Goal: Task Accomplishment & Management: Use online tool/utility

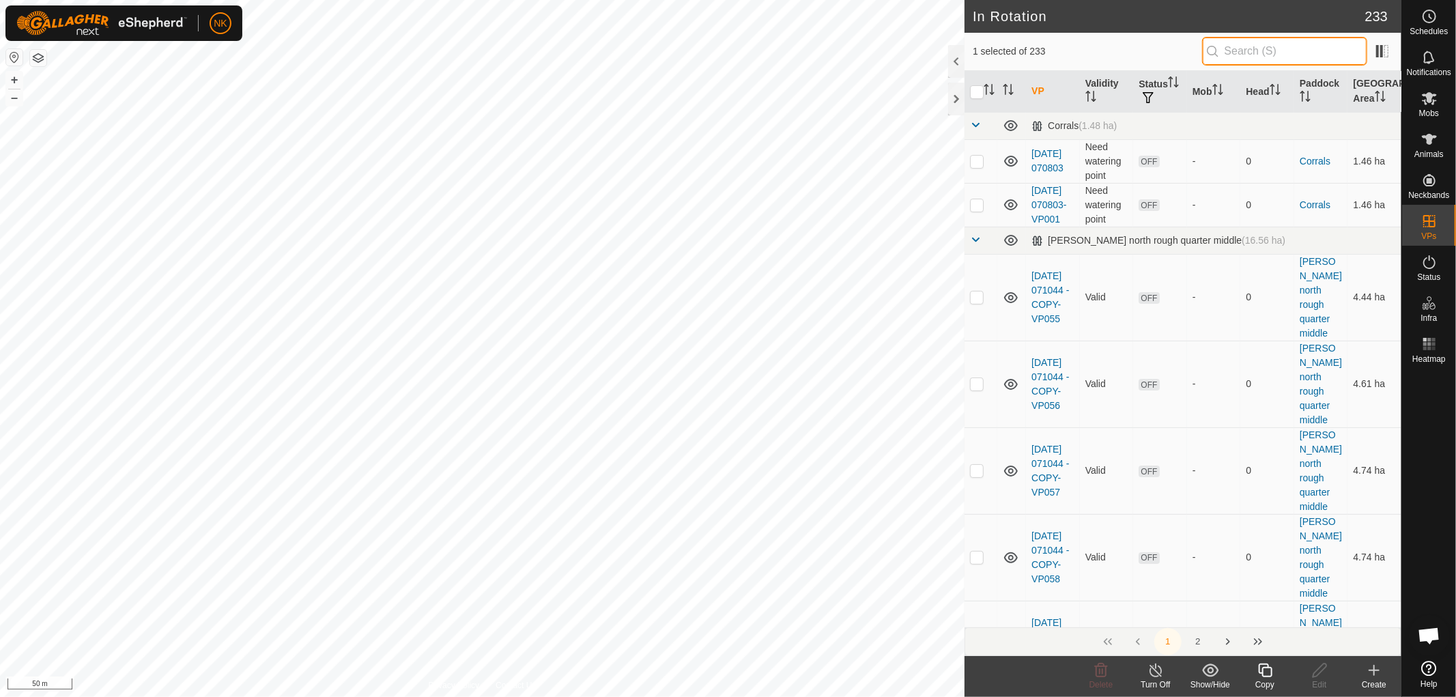
click at [1267, 58] on input "text" at bounding box center [1284, 51] width 165 height 29
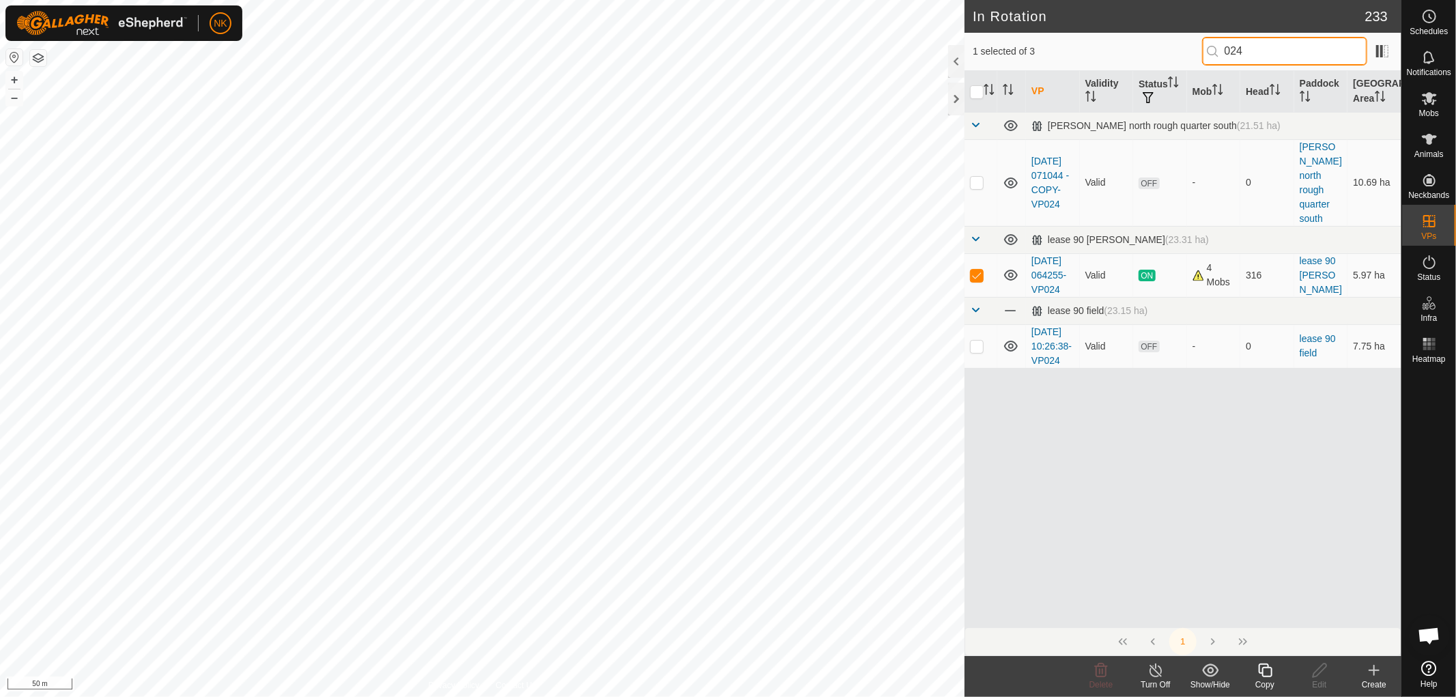
type input "024"
click at [1270, 670] on icon at bounding box center [1264, 670] width 17 height 16
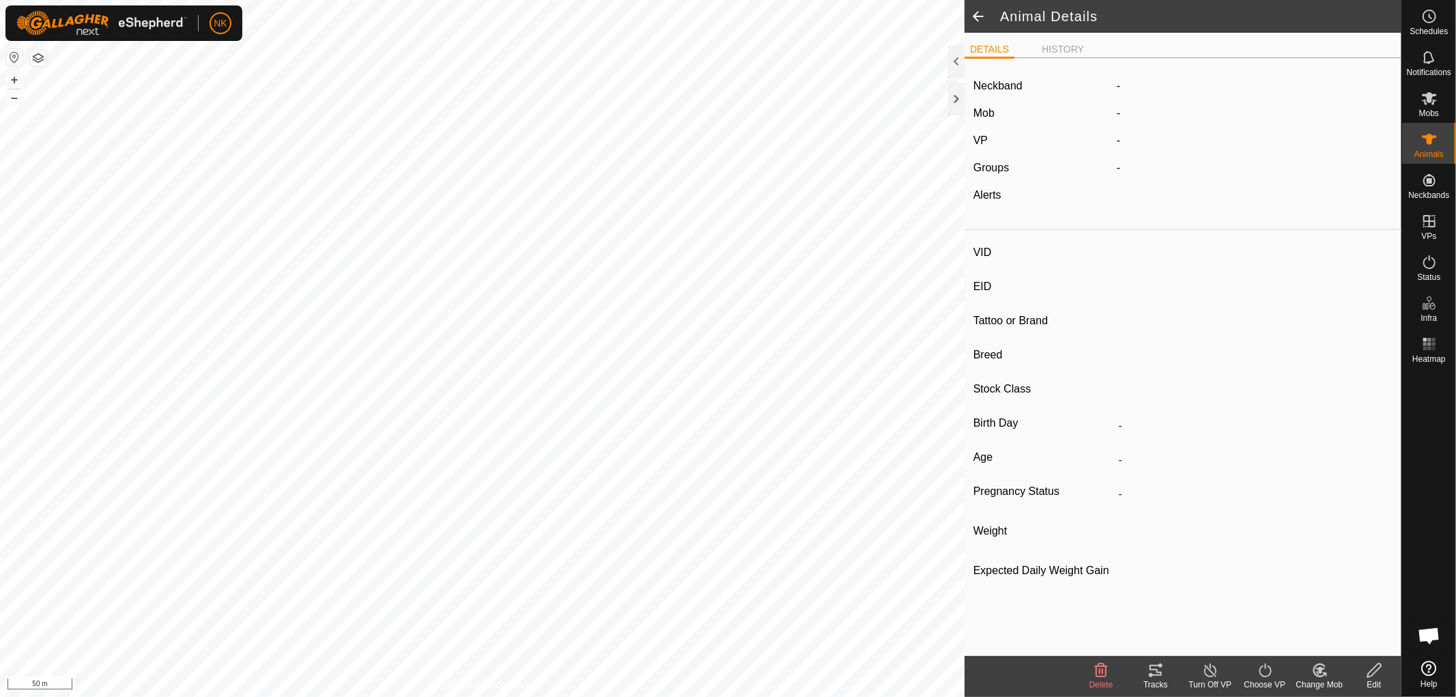
type input "134"
type input "-"
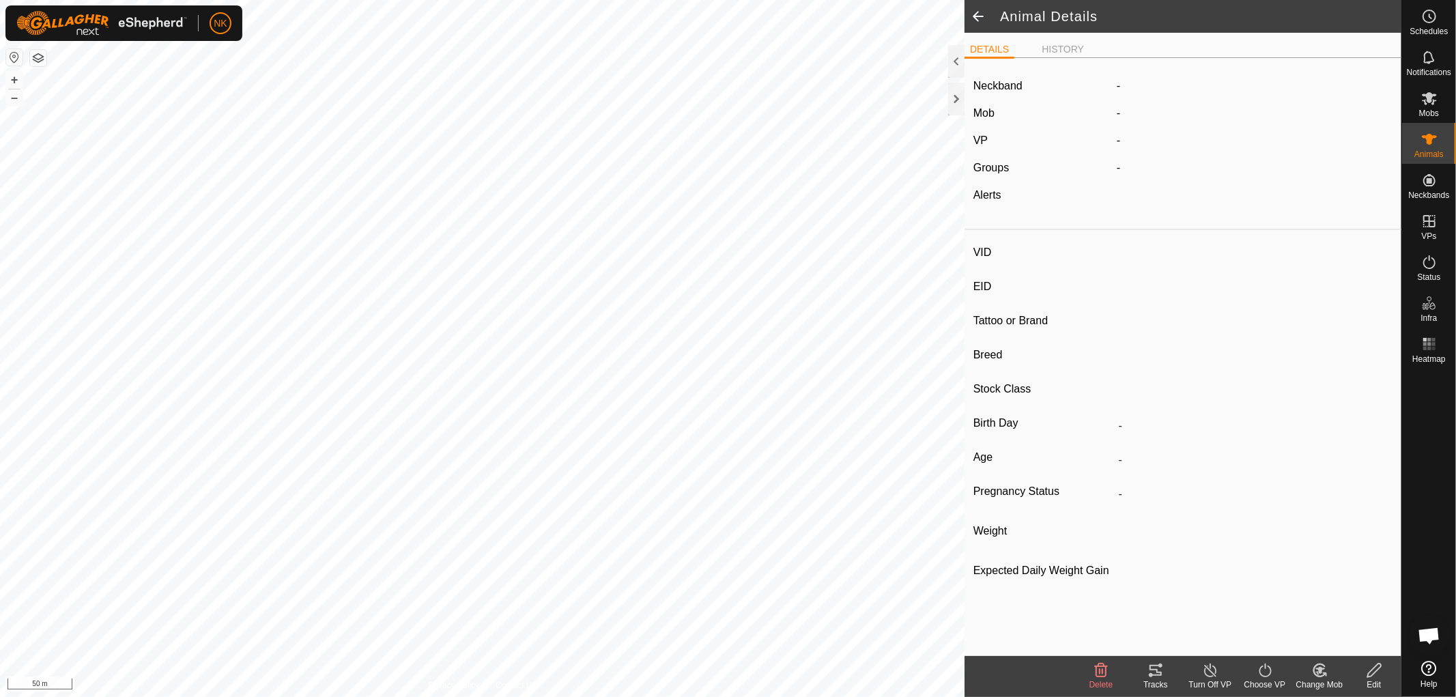
type input "-"
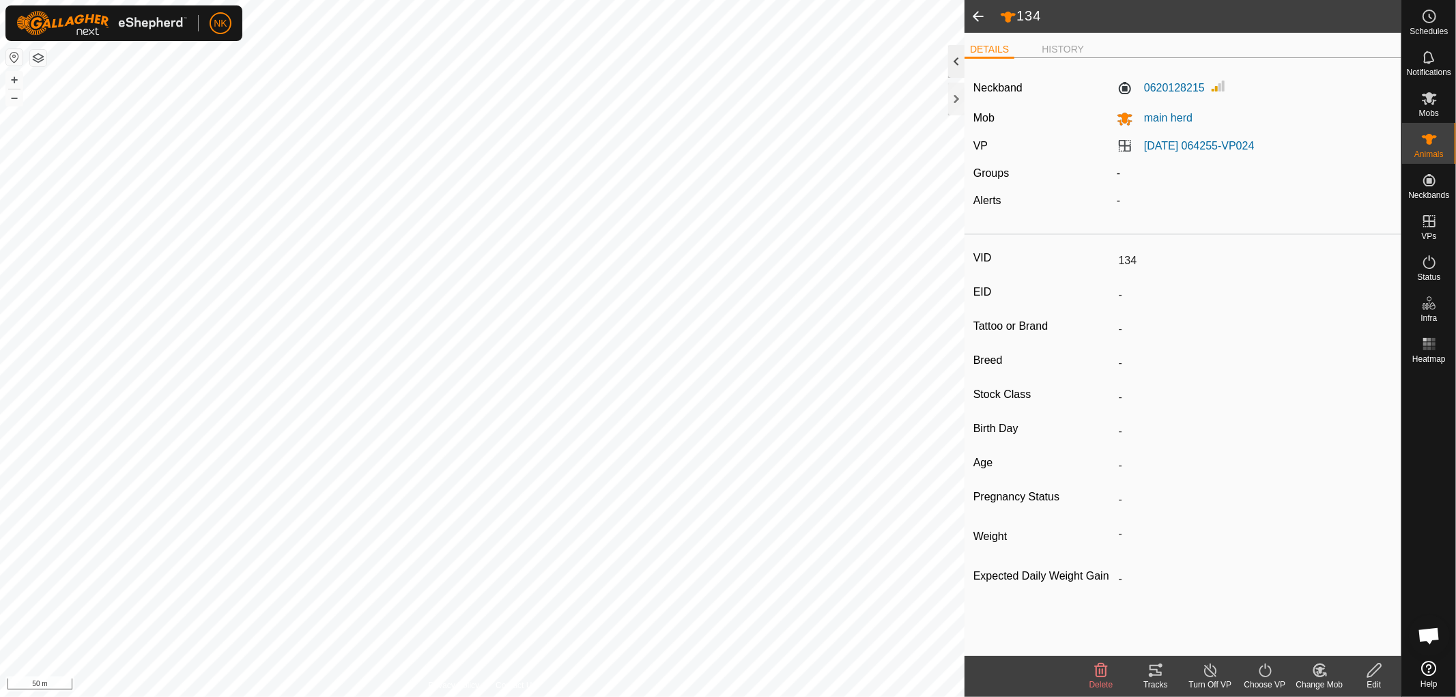
click at [957, 66] on div at bounding box center [956, 61] width 16 height 33
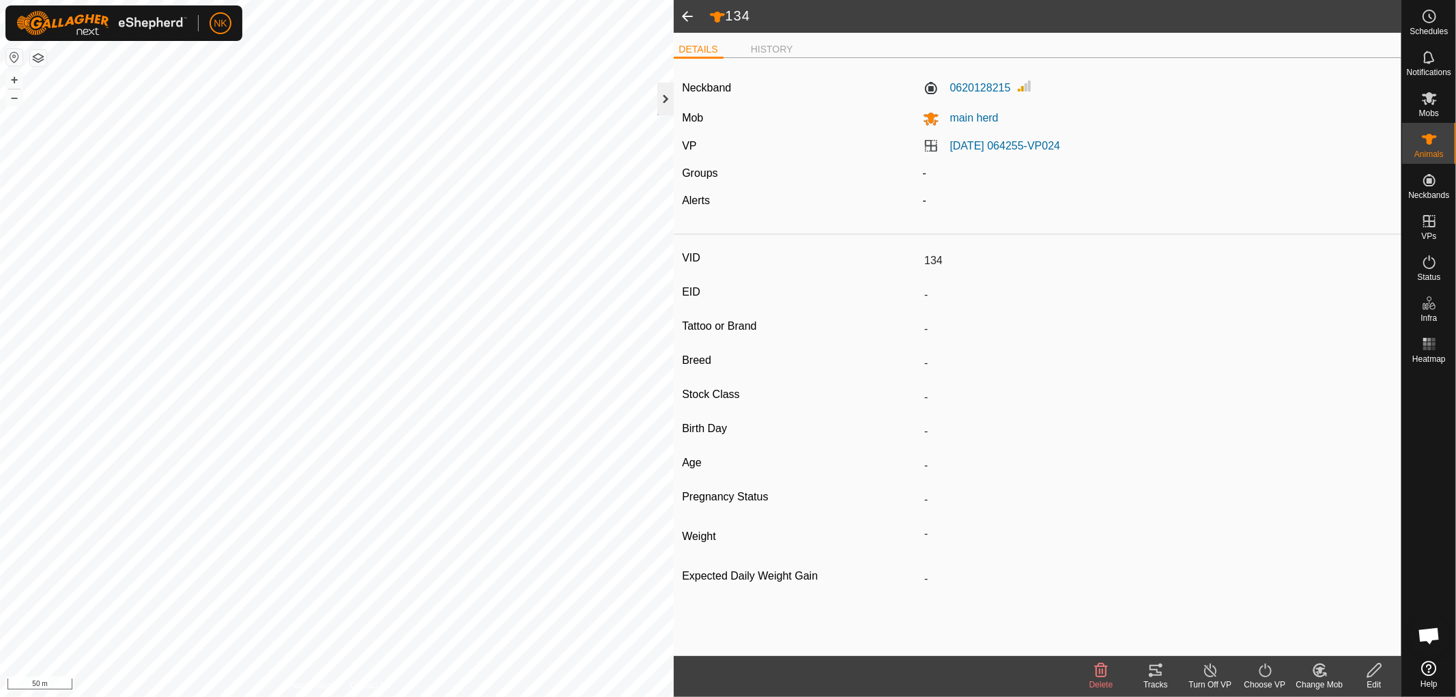
click at [667, 98] on div at bounding box center [665, 99] width 16 height 33
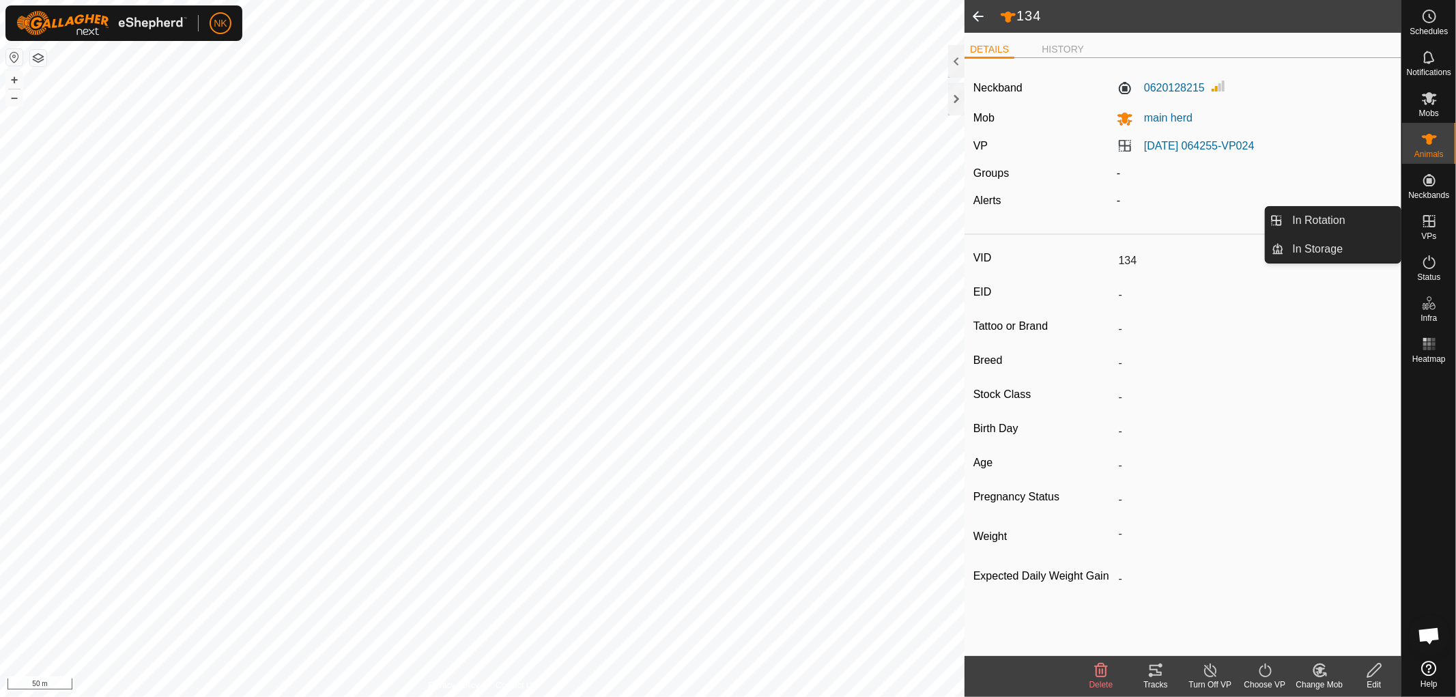
click at [1427, 227] on icon at bounding box center [1429, 221] width 16 height 16
click at [1285, 208] on link "In Rotation" at bounding box center [1342, 220] width 117 height 27
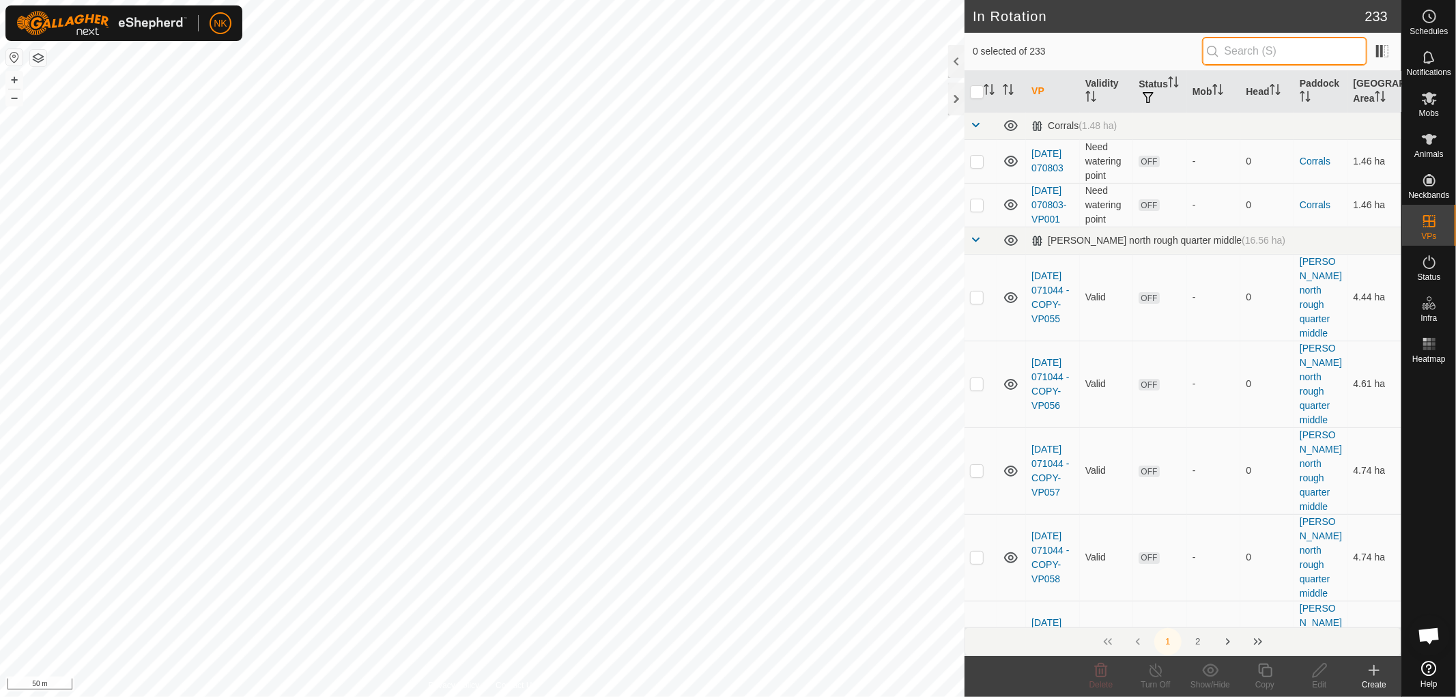
click at [1241, 52] on input "text" at bounding box center [1284, 51] width 165 height 29
drag, startPoint x: 1278, startPoint y: 51, endPoint x: 1202, endPoint y: 51, distance: 75.8
click at [1202, 51] on div "0 selected of 233 025" at bounding box center [1183, 51] width 420 height 29
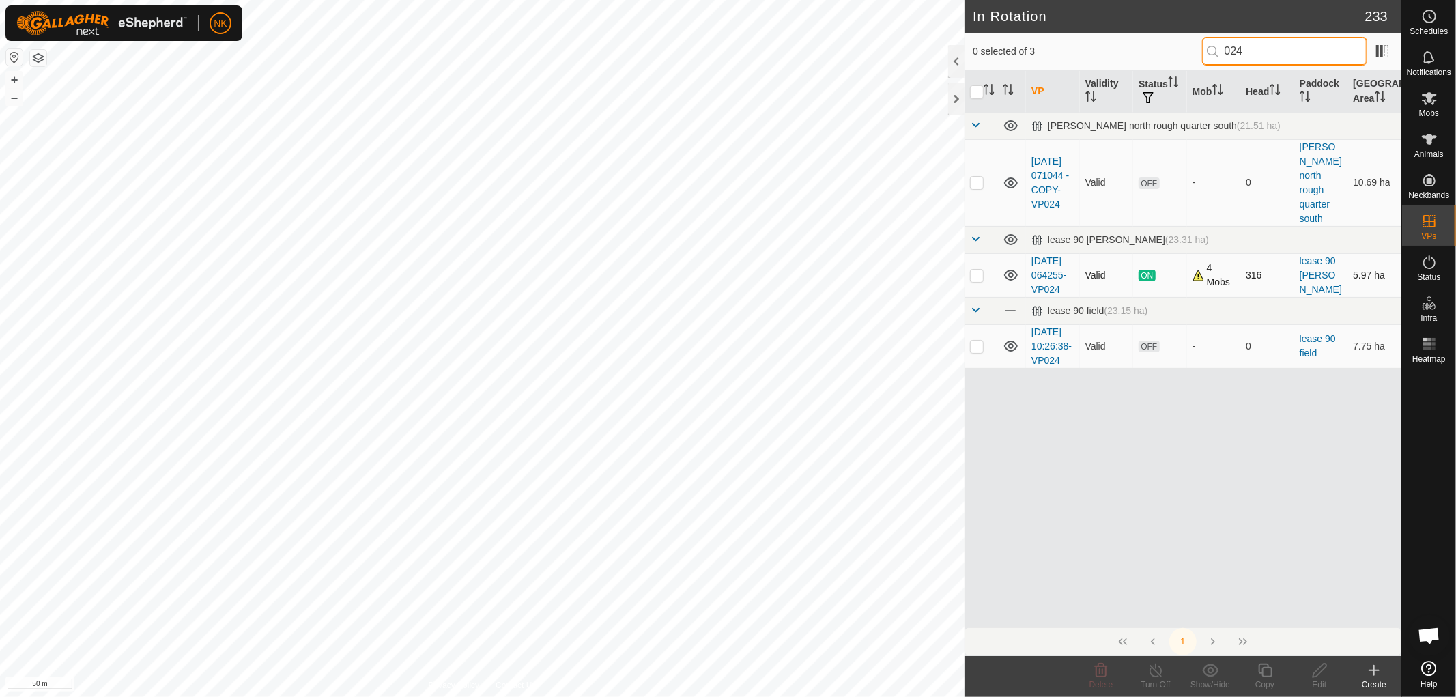
type input "024"
click at [980, 270] on p-checkbox at bounding box center [977, 275] width 14 height 11
checkbox input "true"
click at [1265, 674] on icon at bounding box center [1264, 670] width 17 height 16
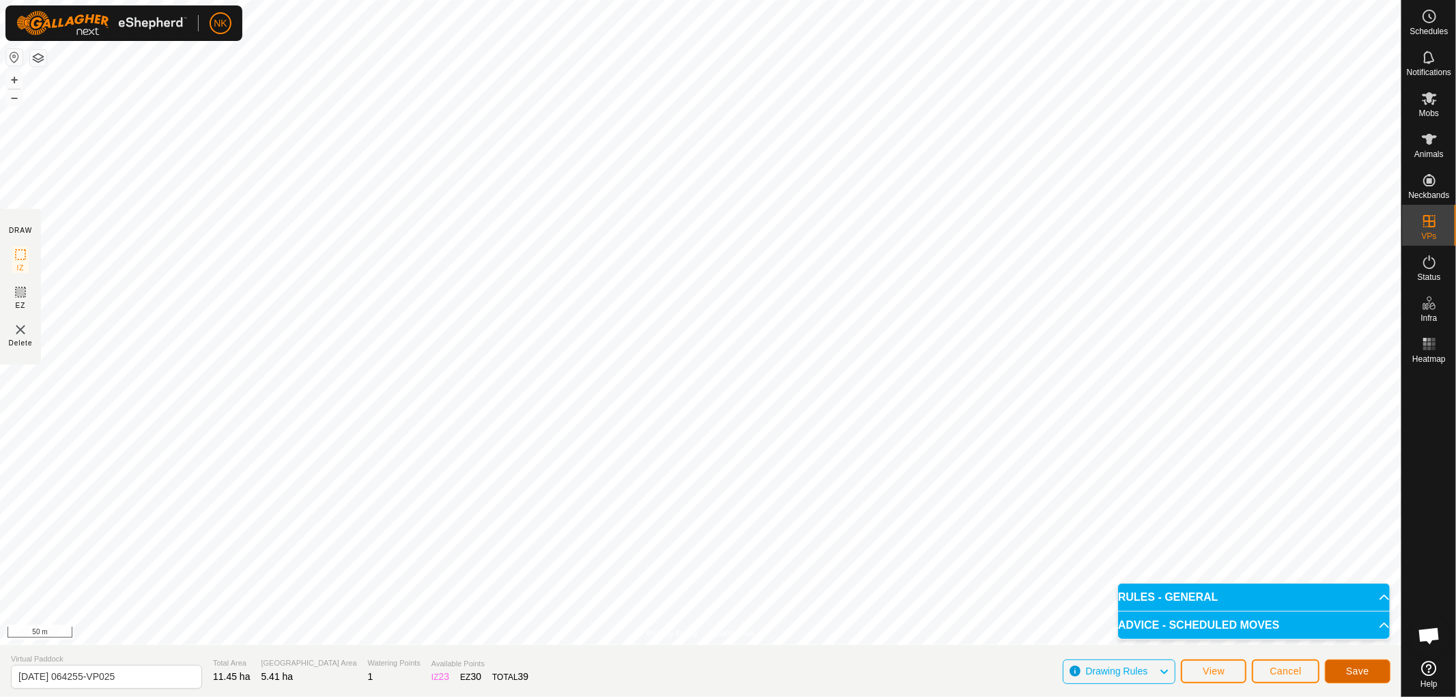
click at [1370, 669] on button "Save" at bounding box center [1358, 671] width 66 height 24
click at [1295, 674] on span "Cancel" at bounding box center [1285, 670] width 32 height 11
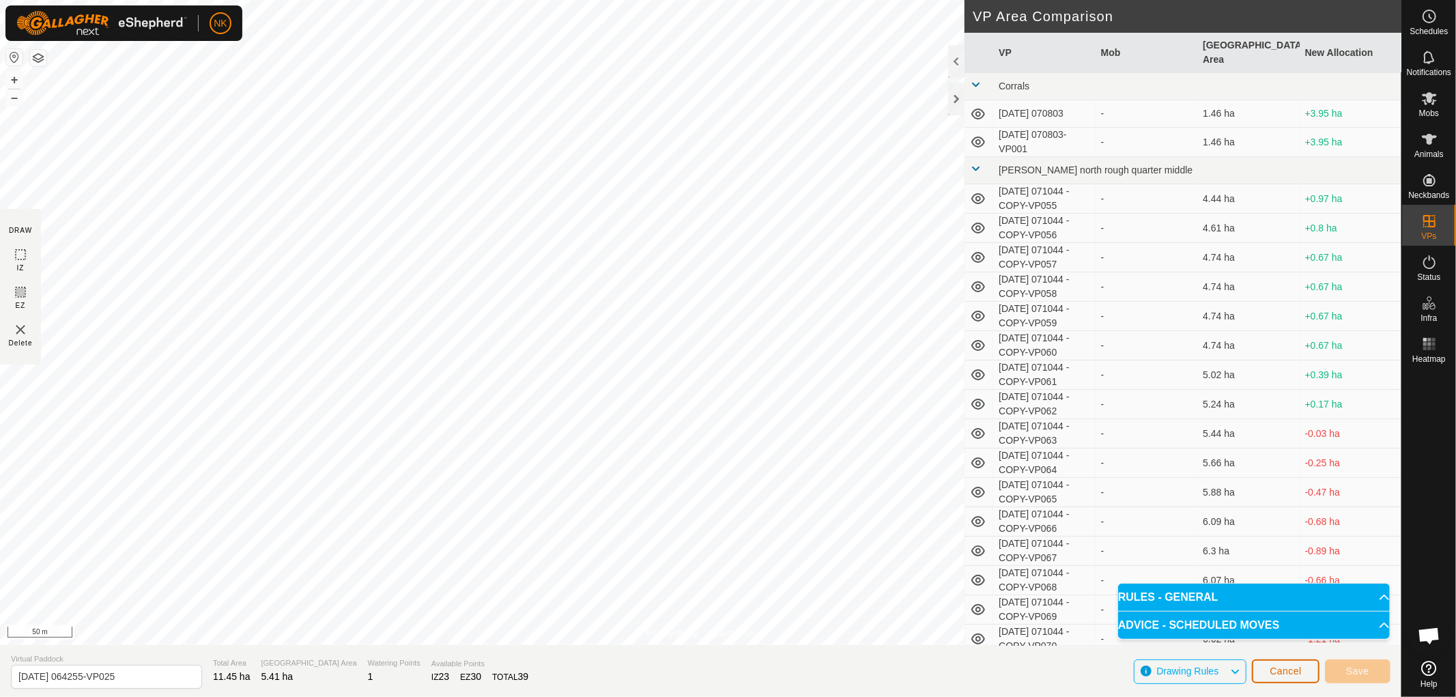
click at [1289, 666] on span "Cancel" at bounding box center [1285, 670] width 32 height 11
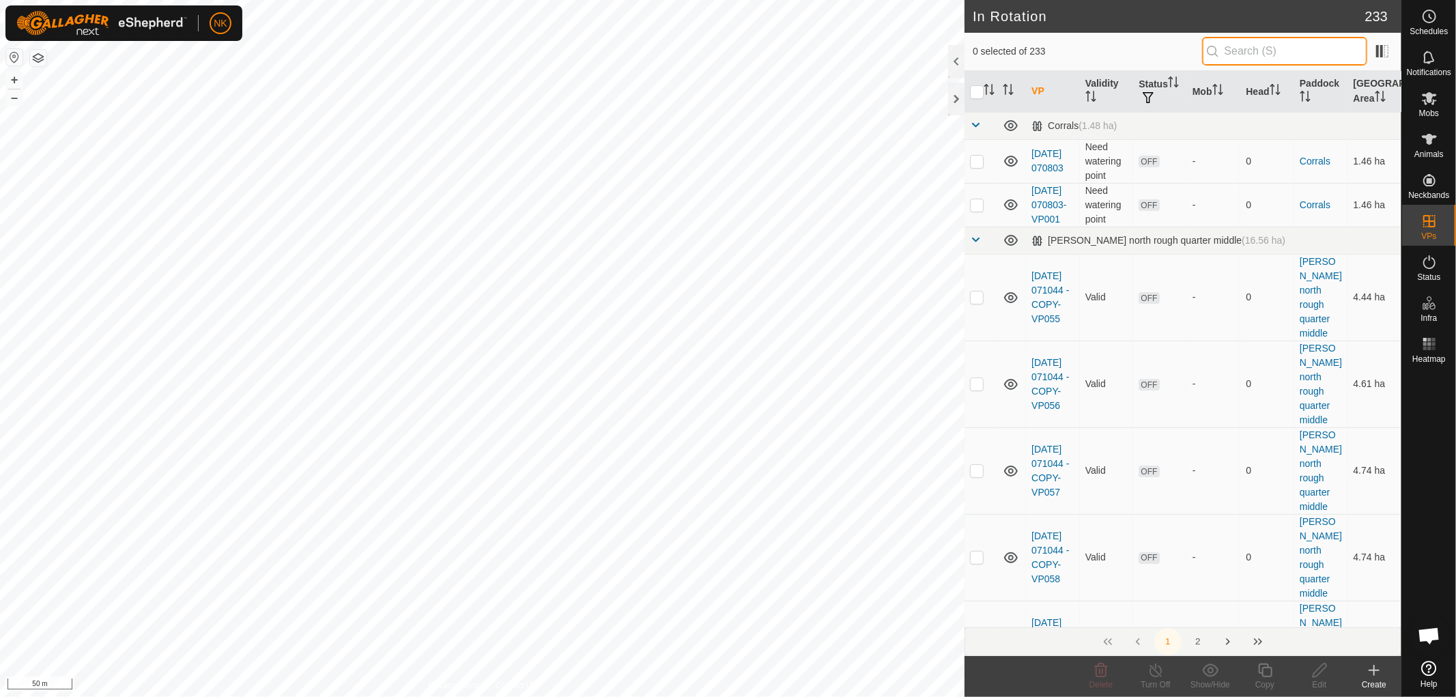
click at [1250, 40] on input "text" at bounding box center [1284, 51] width 165 height 29
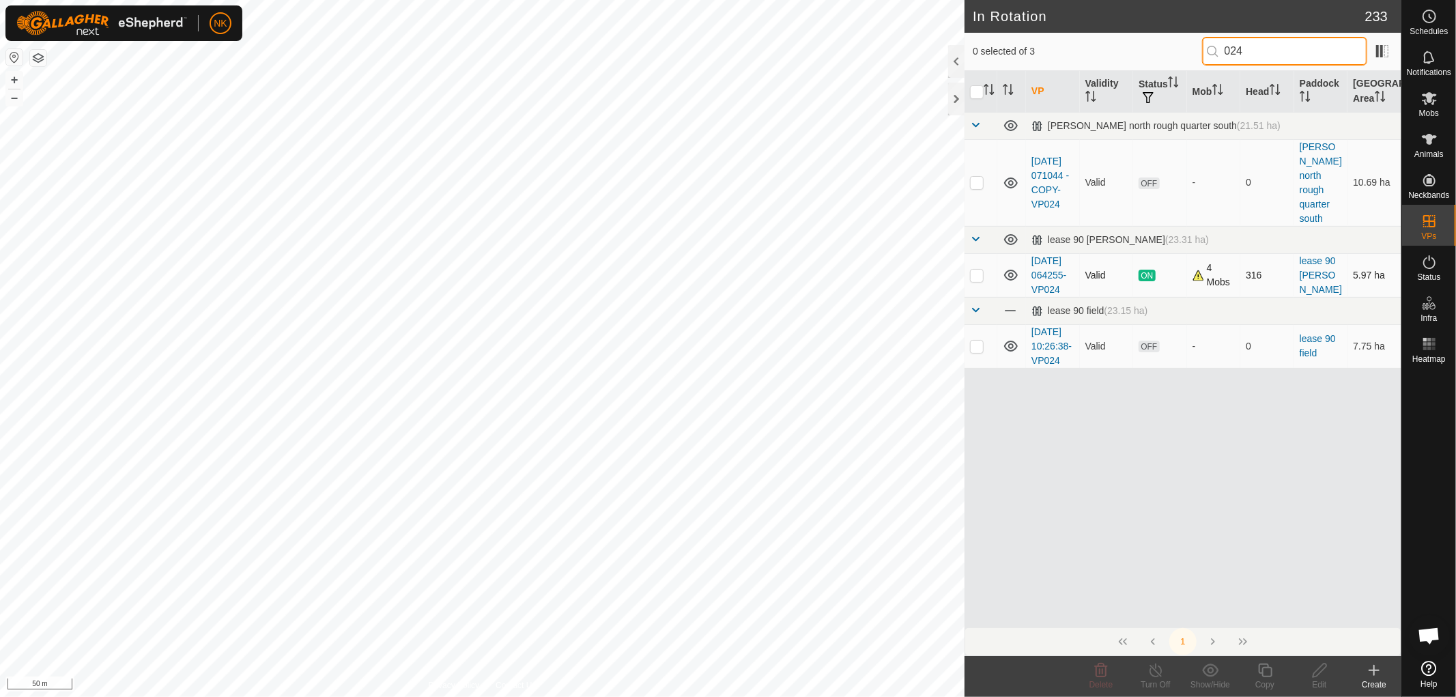
type input "024"
click at [979, 276] on td at bounding box center [980, 275] width 33 height 44
checkbox input "true"
click at [1265, 674] on icon at bounding box center [1264, 670] width 17 height 16
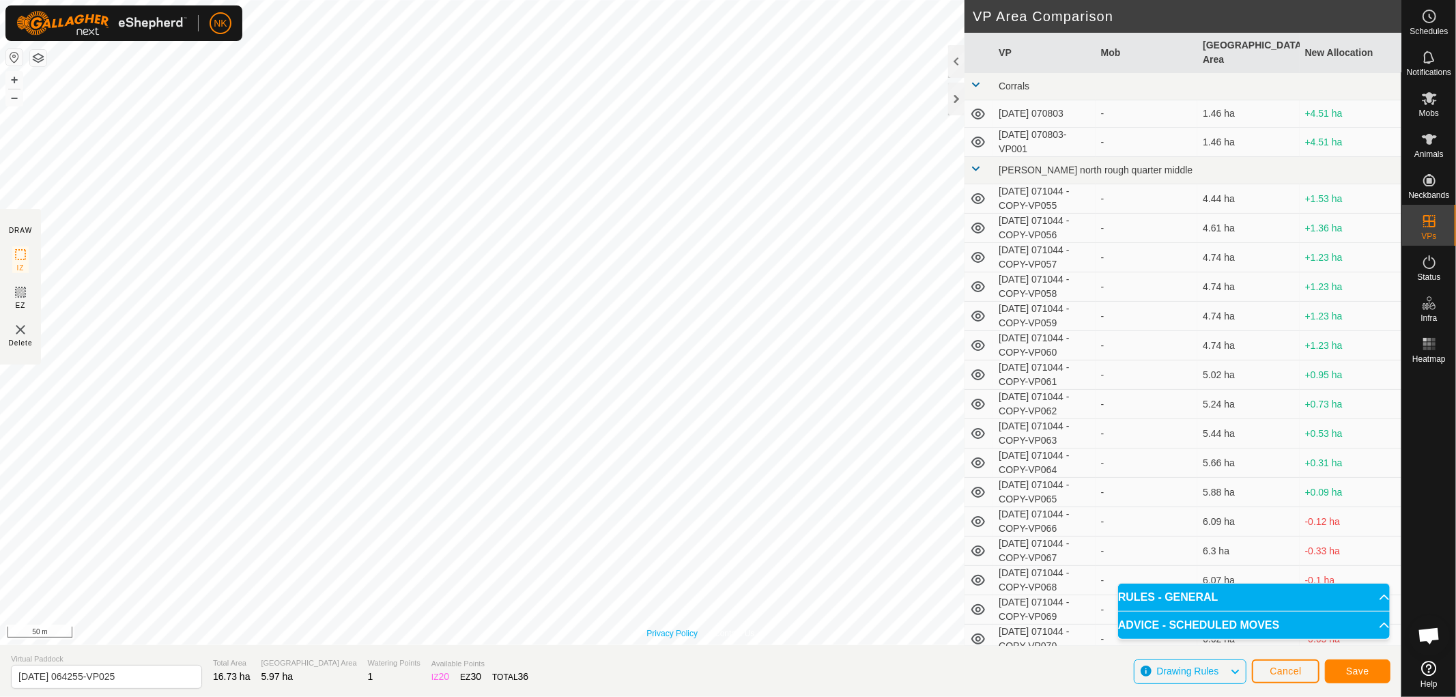
click at [676, 635] on div "Privacy Policy Contact Us Type: Inclusion Zone undefined Animal + – ⇧ i 50 m" at bounding box center [700, 322] width 1401 height 645
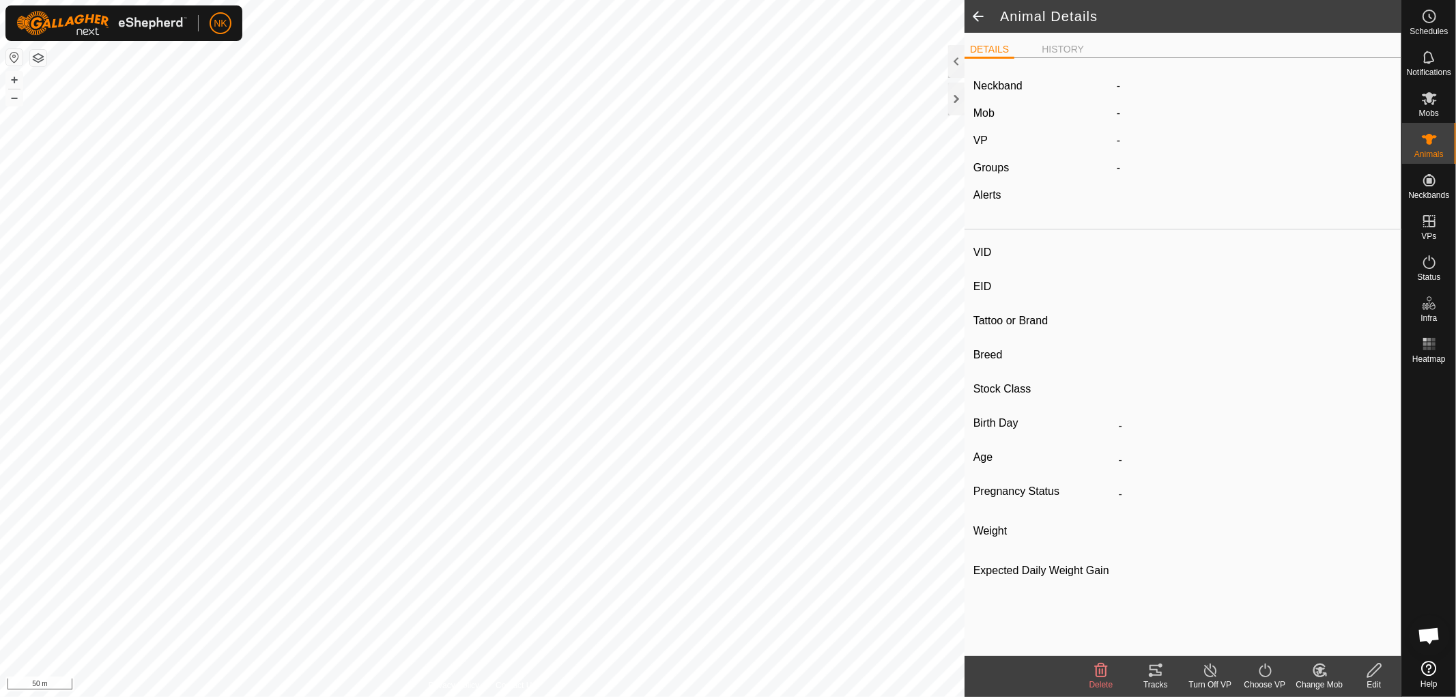
type input "21H"
type input "-"
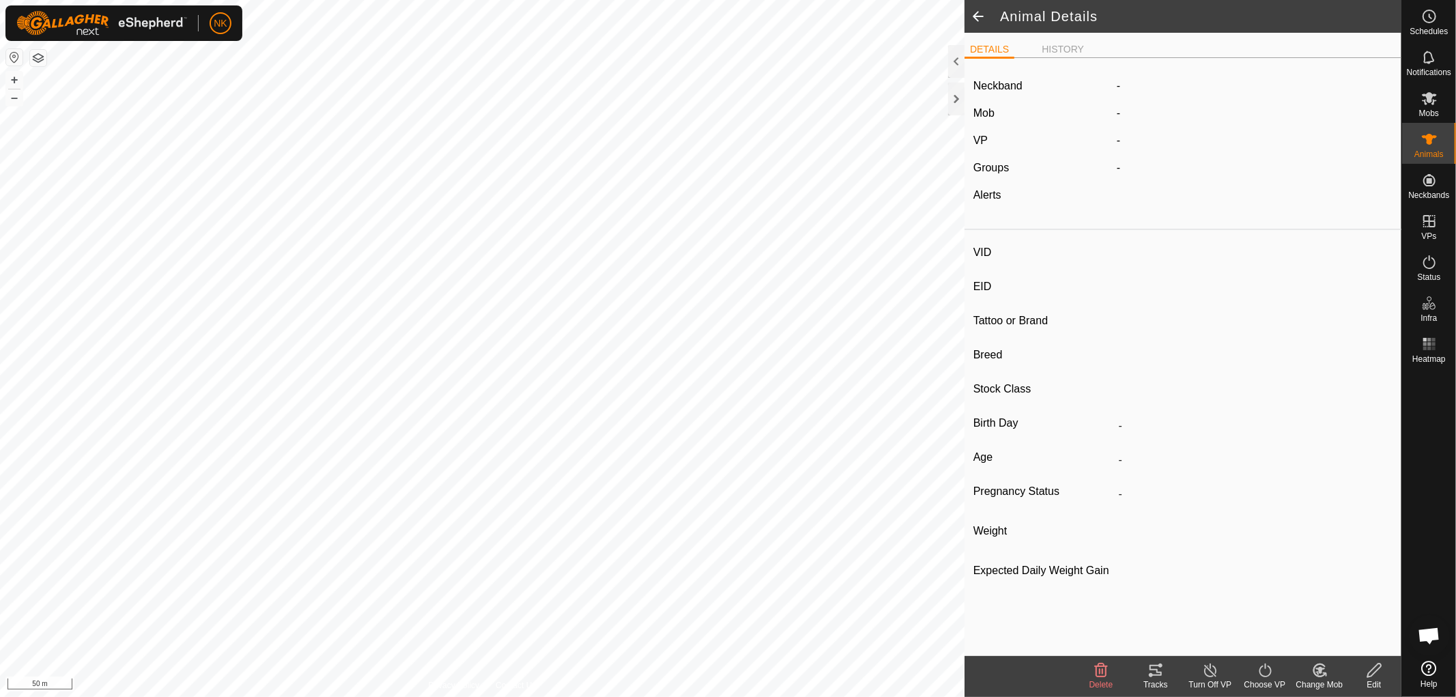
type input "-"
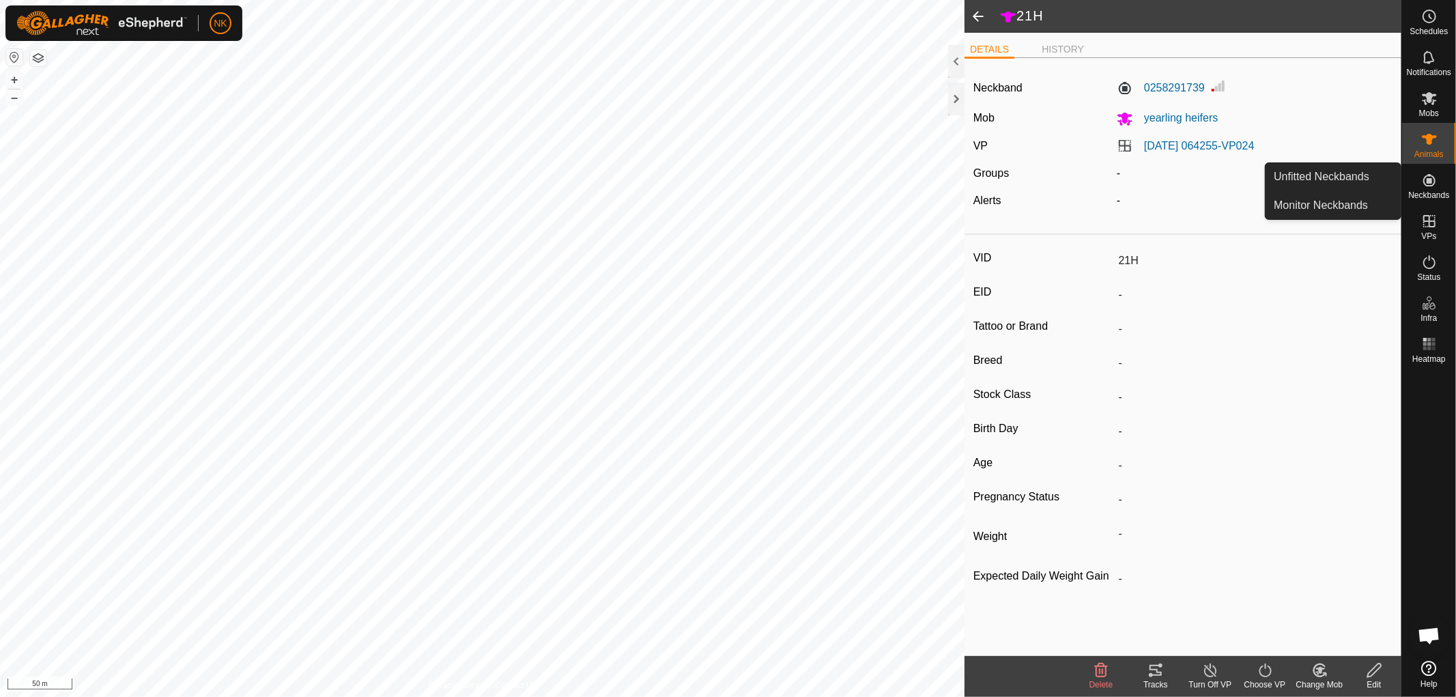
click at [1431, 194] on span "Neckbands" at bounding box center [1428, 195] width 41 height 8
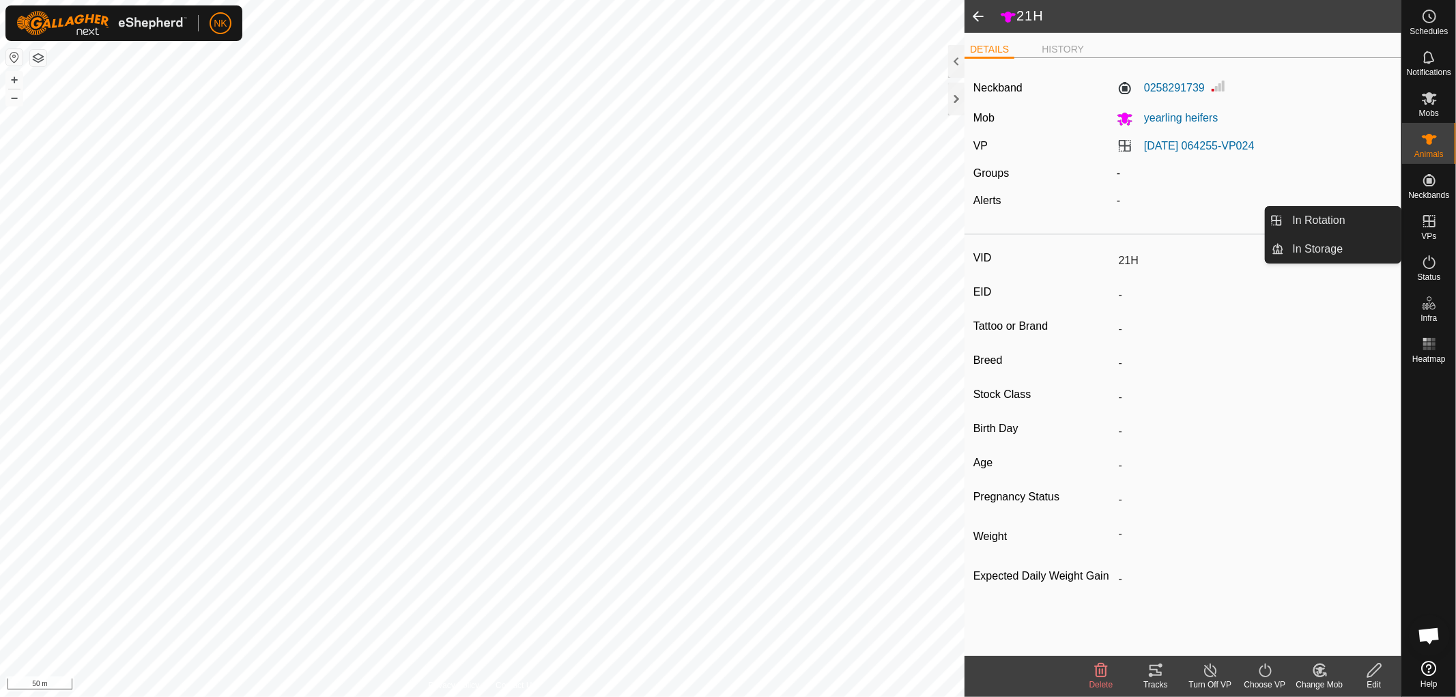
click at [1430, 222] on icon at bounding box center [1429, 221] width 16 height 16
click at [1312, 219] on link "In Rotation" at bounding box center [1342, 220] width 117 height 27
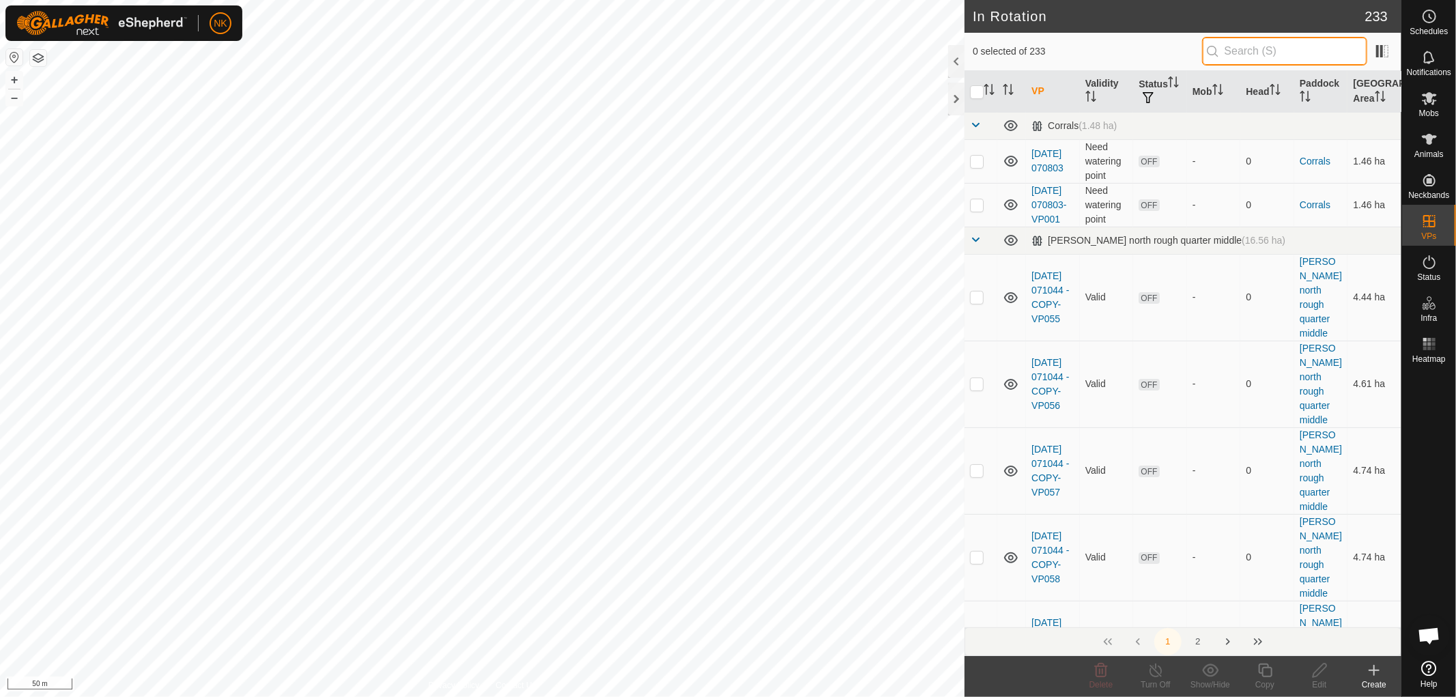
click at [1280, 53] on input "text" at bounding box center [1284, 51] width 165 height 29
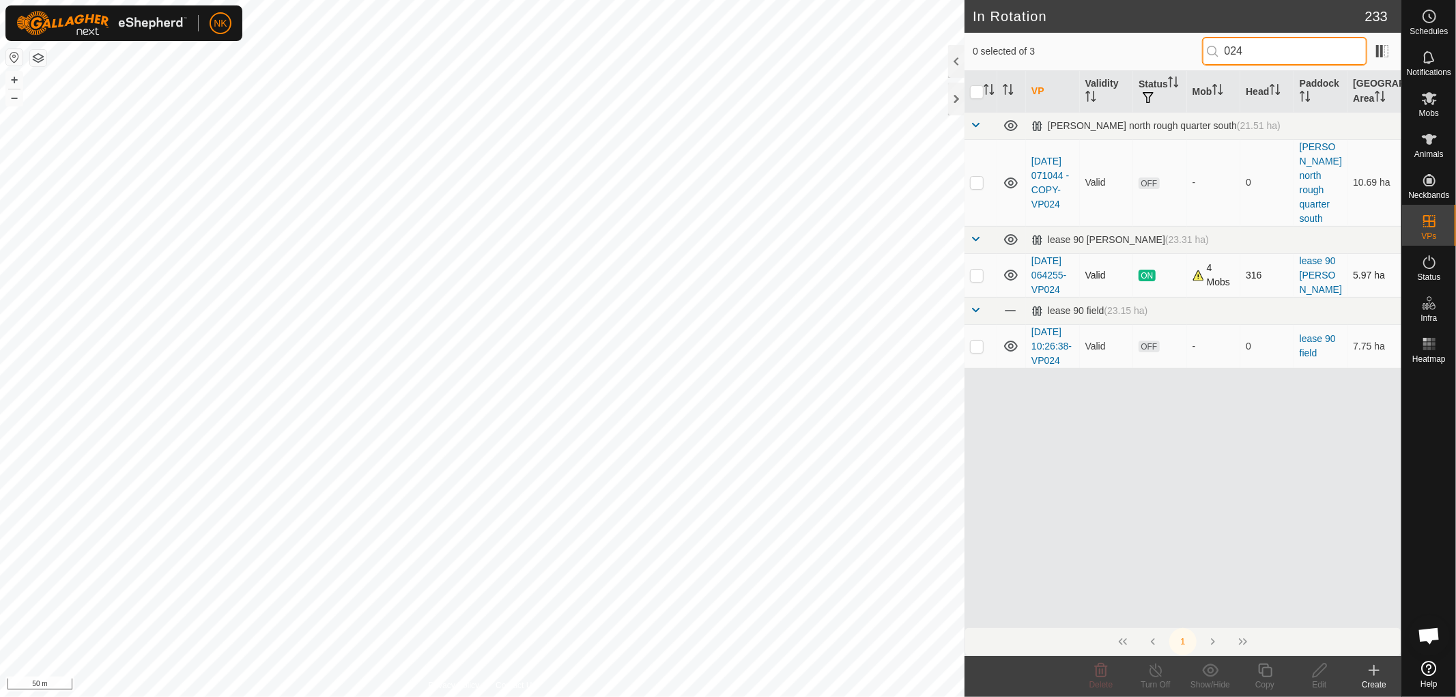
type input "024"
click at [979, 270] on p-checkbox at bounding box center [977, 275] width 14 height 11
checkbox input "false"
click at [1297, 46] on input "024" at bounding box center [1284, 51] width 165 height 29
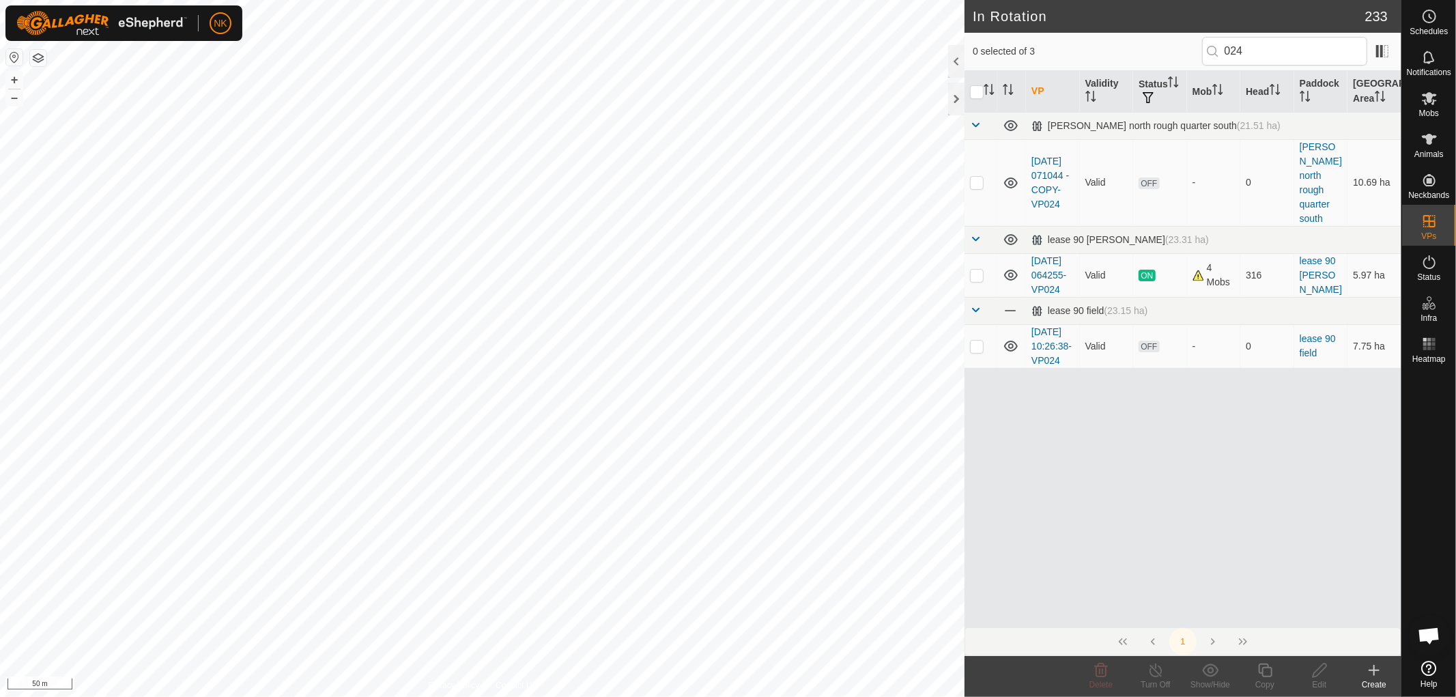
click at [1370, 671] on icon at bounding box center [1374, 670] width 16 height 16
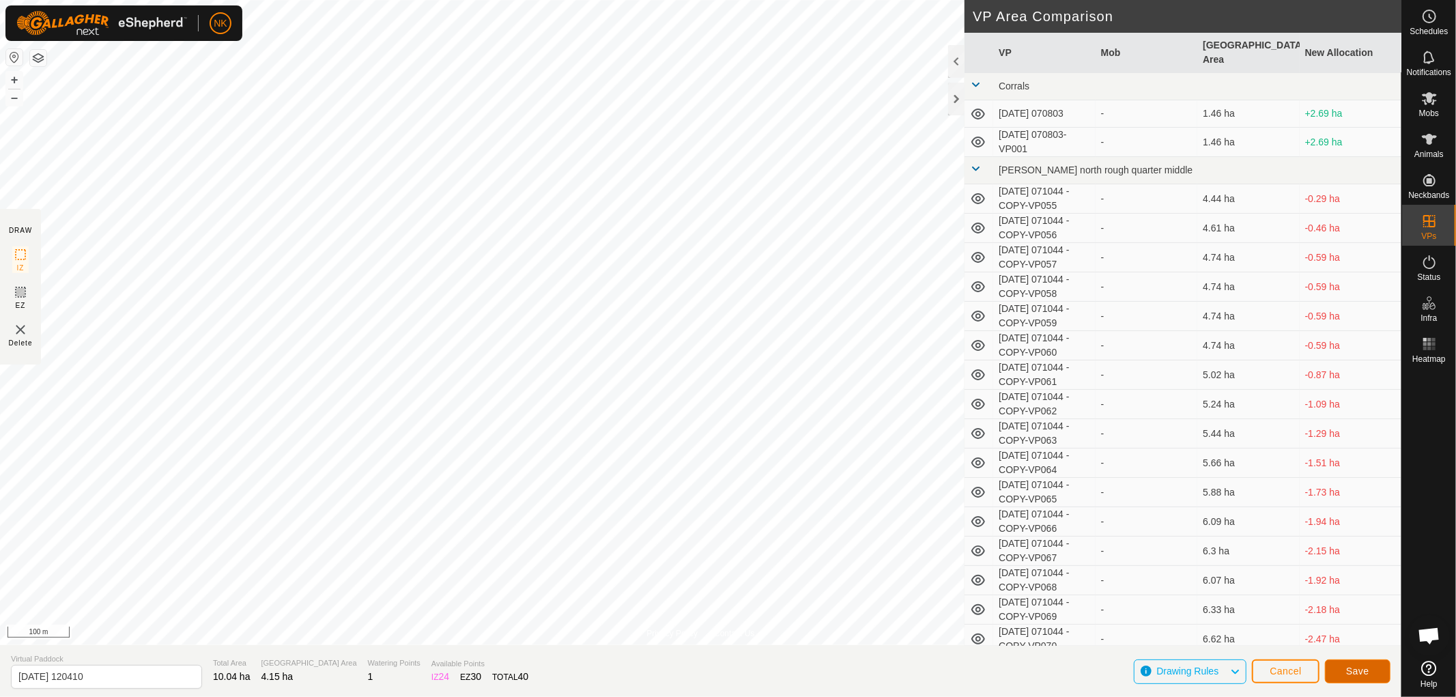
click at [1351, 667] on span "Save" at bounding box center [1357, 670] width 23 height 11
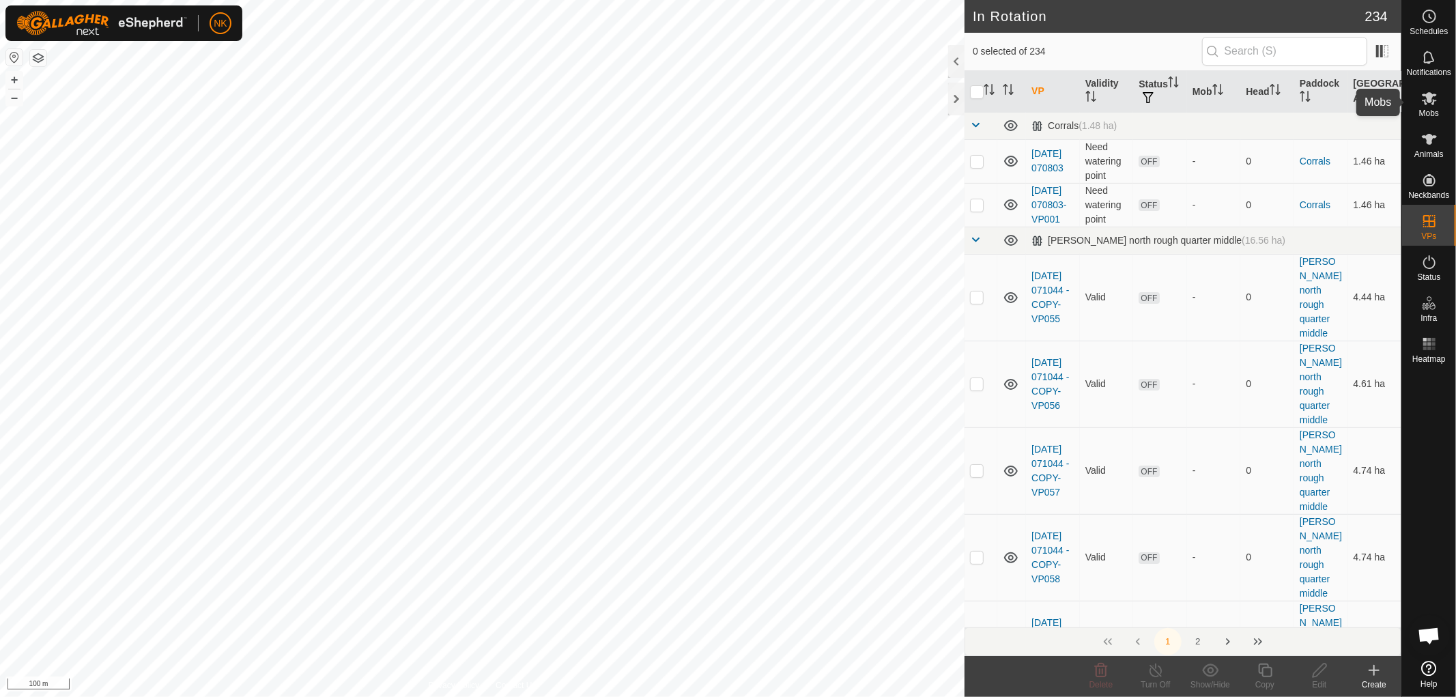
click at [1434, 106] on es-mob-svg-icon at bounding box center [1429, 98] width 25 height 22
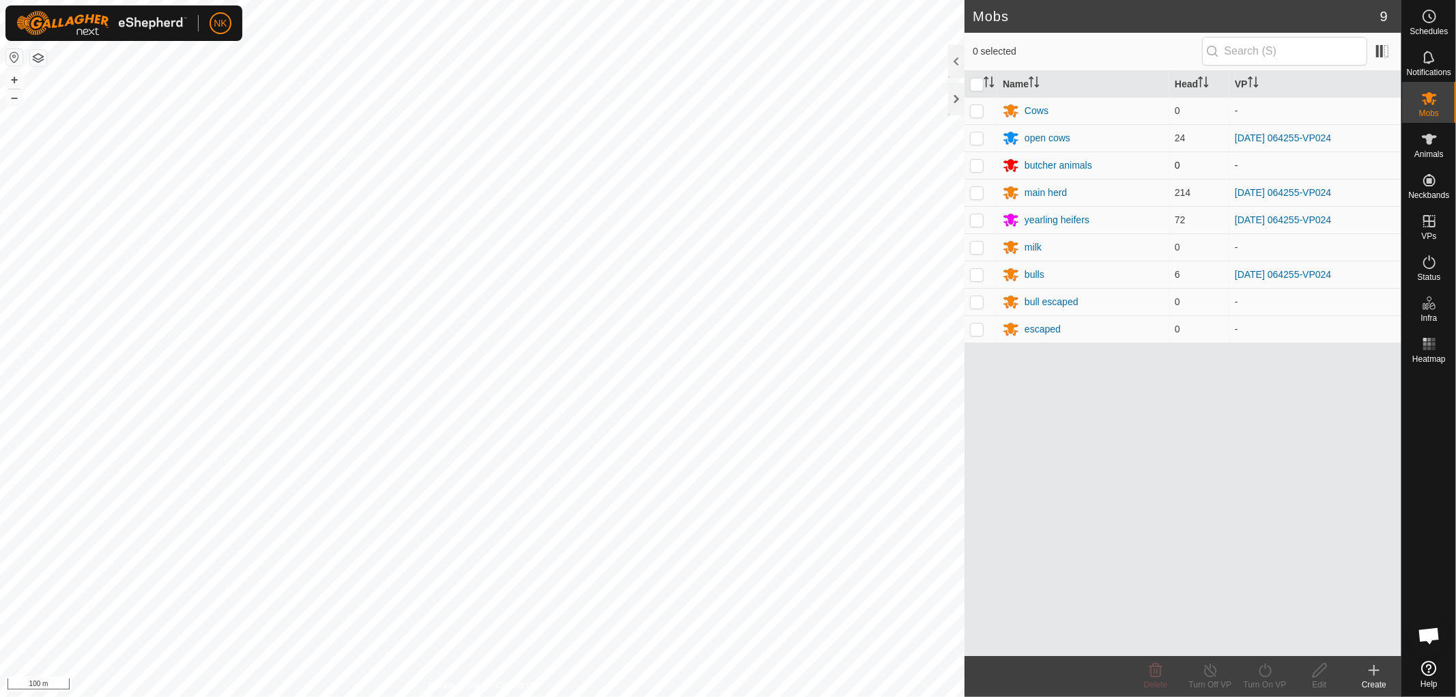
click at [977, 139] on p-checkbox at bounding box center [977, 137] width 14 height 11
checkbox input "true"
click at [973, 194] on p-checkbox at bounding box center [977, 192] width 14 height 11
checkbox input "true"
click at [976, 221] on p-checkbox at bounding box center [977, 219] width 14 height 11
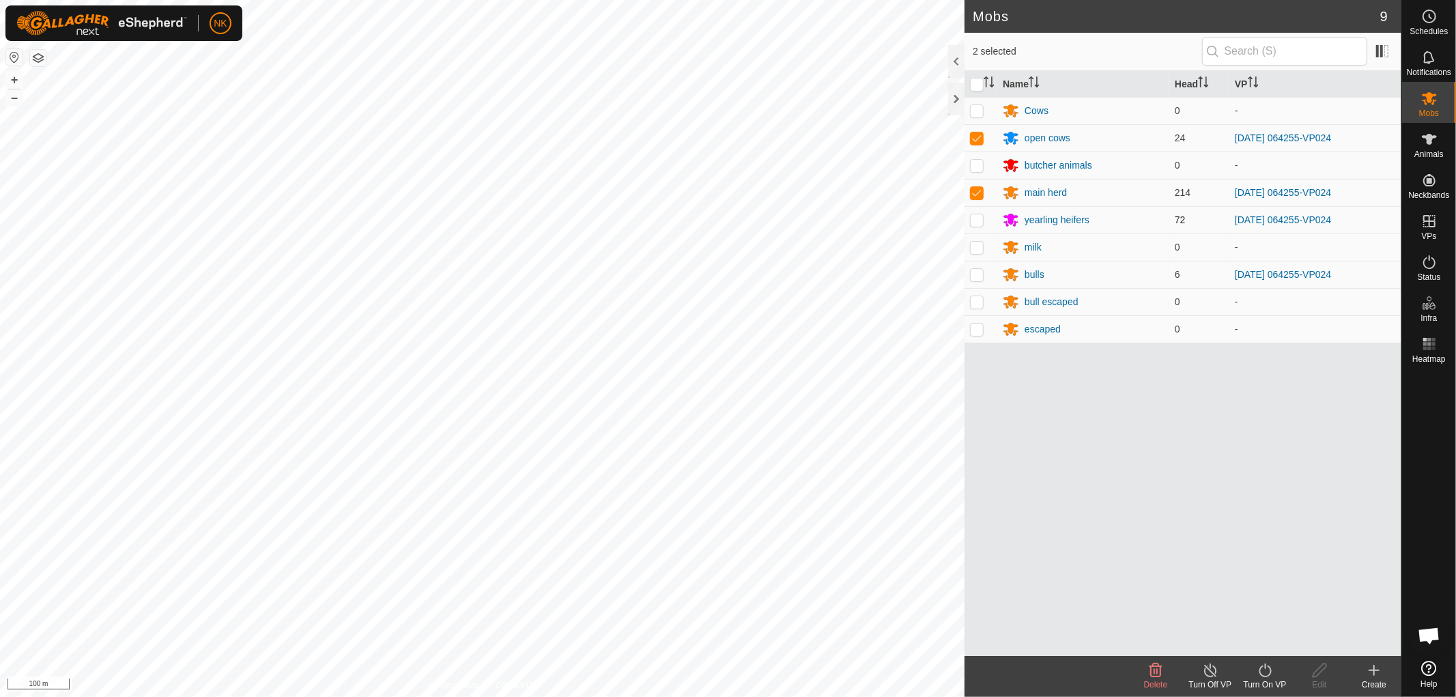
checkbox input "true"
click at [975, 272] on p-checkbox at bounding box center [977, 274] width 14 height 11
checkbox input "true"
click at [1278, 676] on turn-on-svg-icon at bounding box center [1264, 670] width 55 height 16
click at [1254, 639] on link "Now" at bounding box center [1305, 640] width 135 height 27
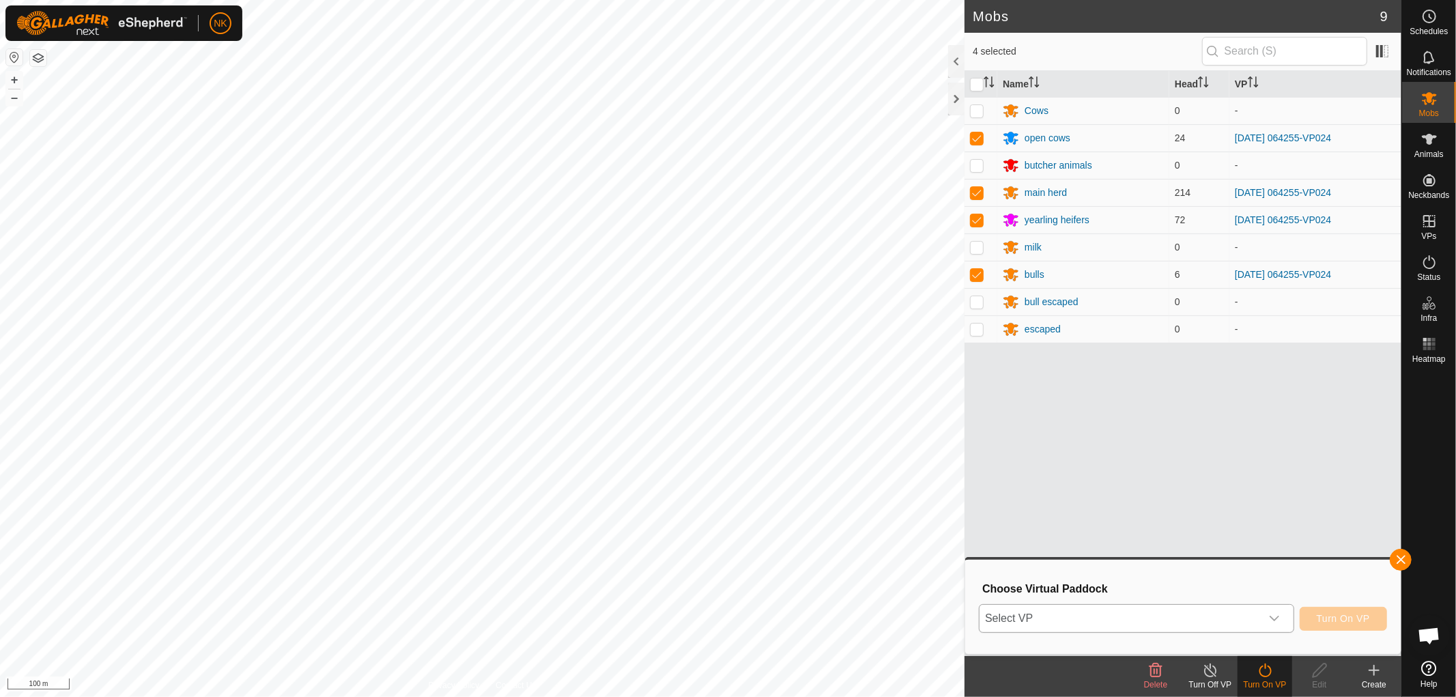
click at [1135, 612] on span "Select VP" at bounding box center [1119, 618] width 281 height 27
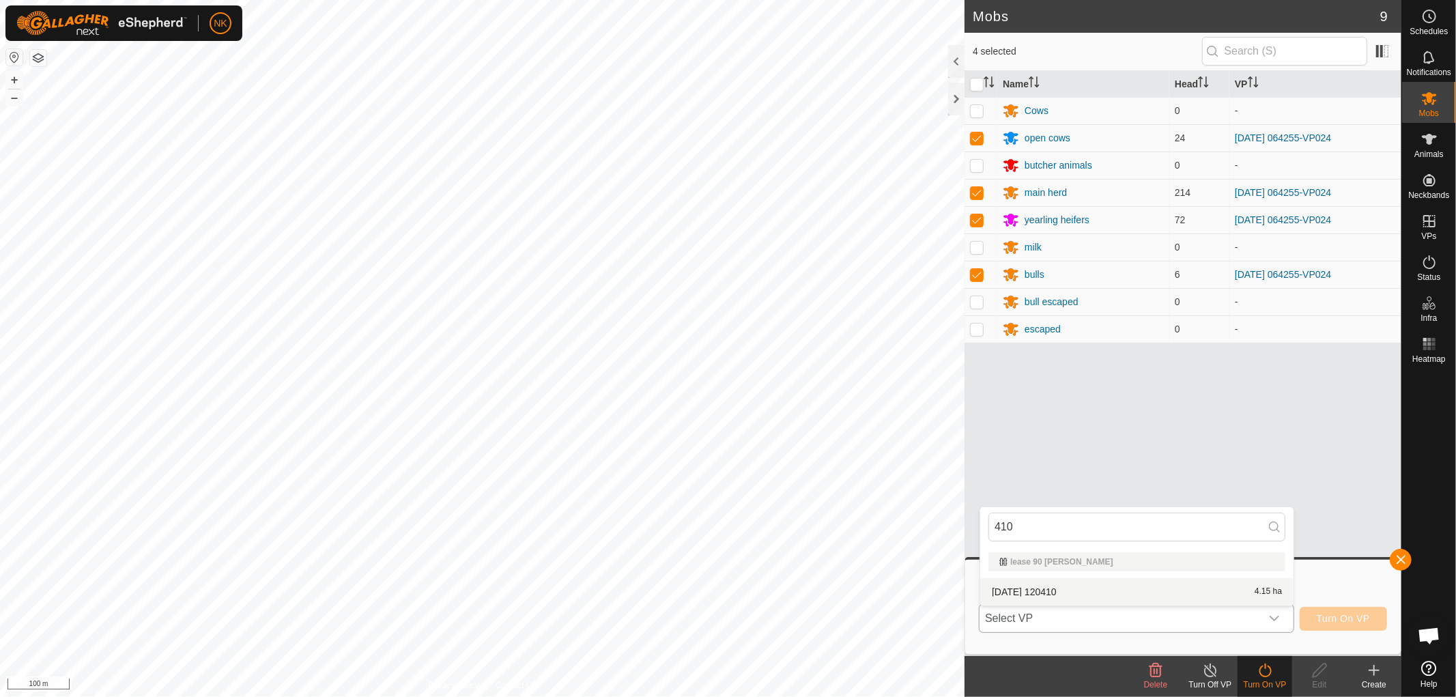
type input "410"
click at [1020, 594] on li "[DATE] [DATE] 4.15 ha" at bounding box center [1136, 591] width 313 height 27
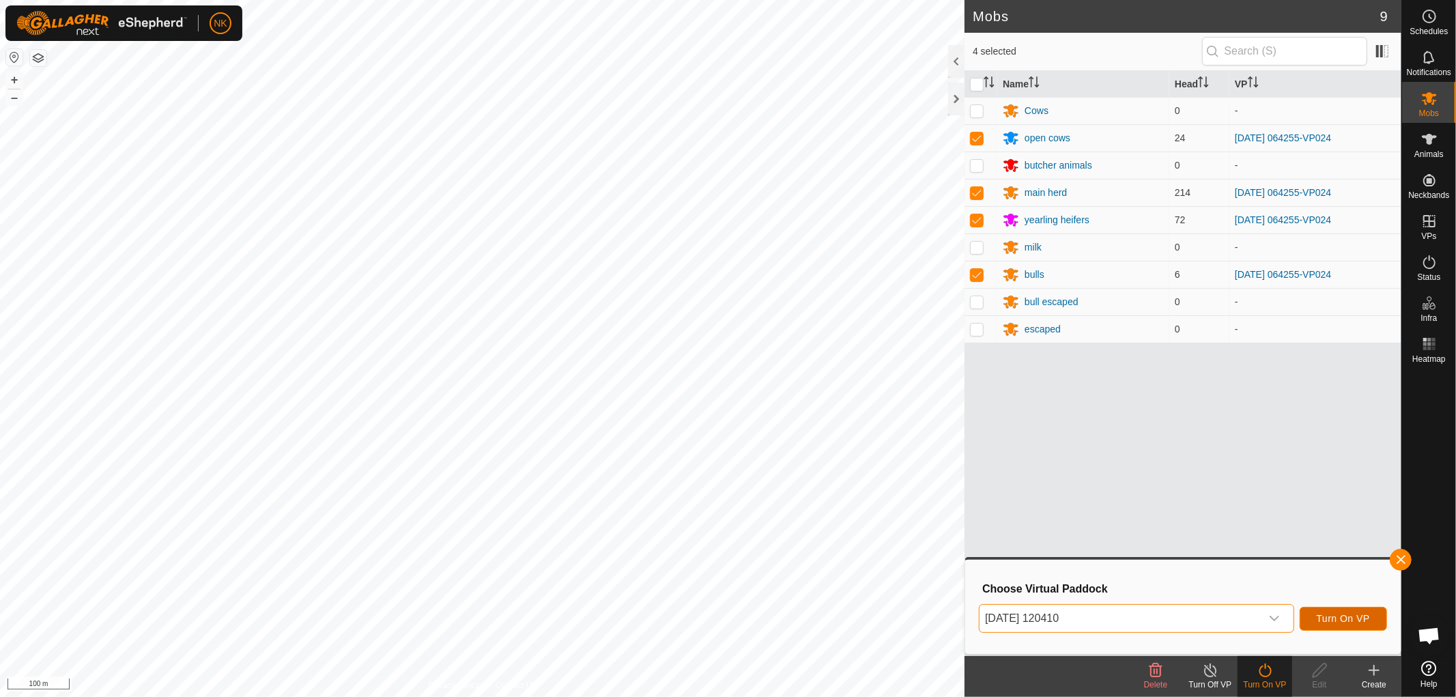
click at [1349, 619] on span "Turn On VP" at bounding box center [1343, 618] width 53 height 11
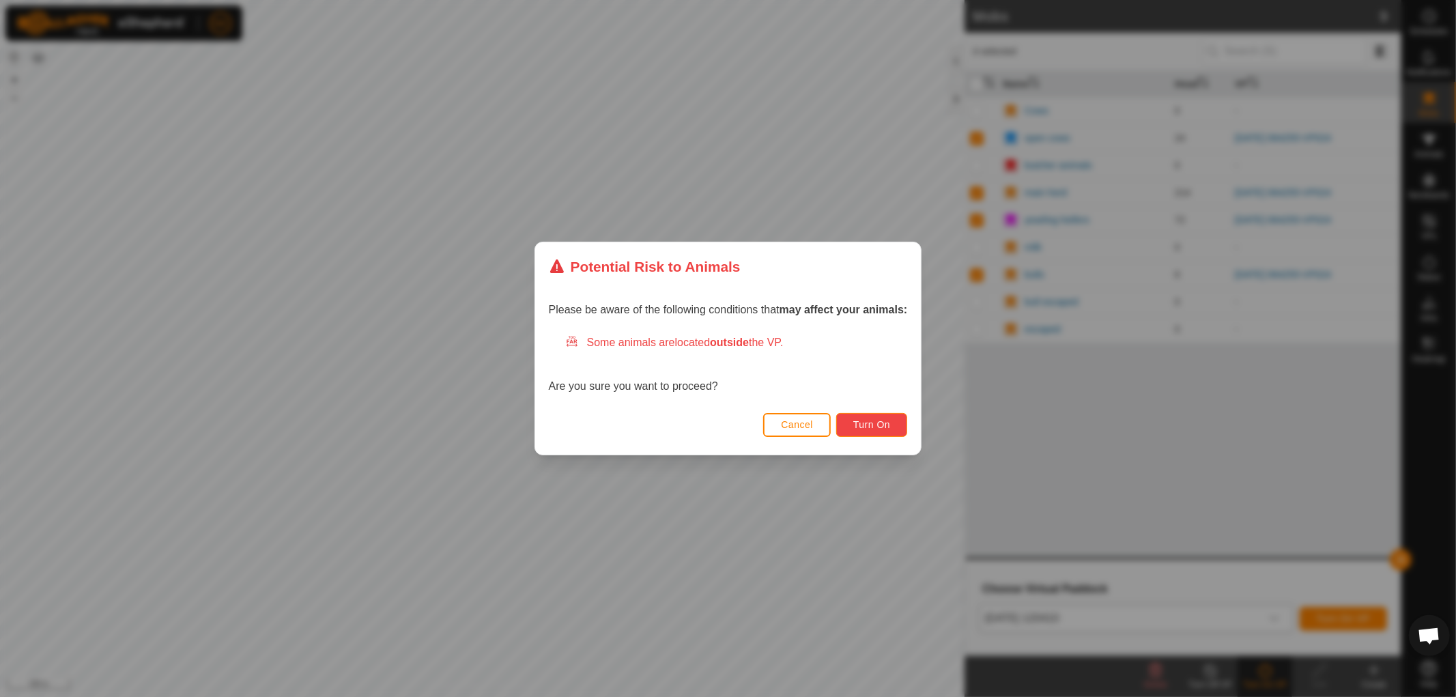
click at [876, 427] on span "Turn On" at bounding box center [871, 424] width 37 height 11
